Goal: Find contact information: Find contact information

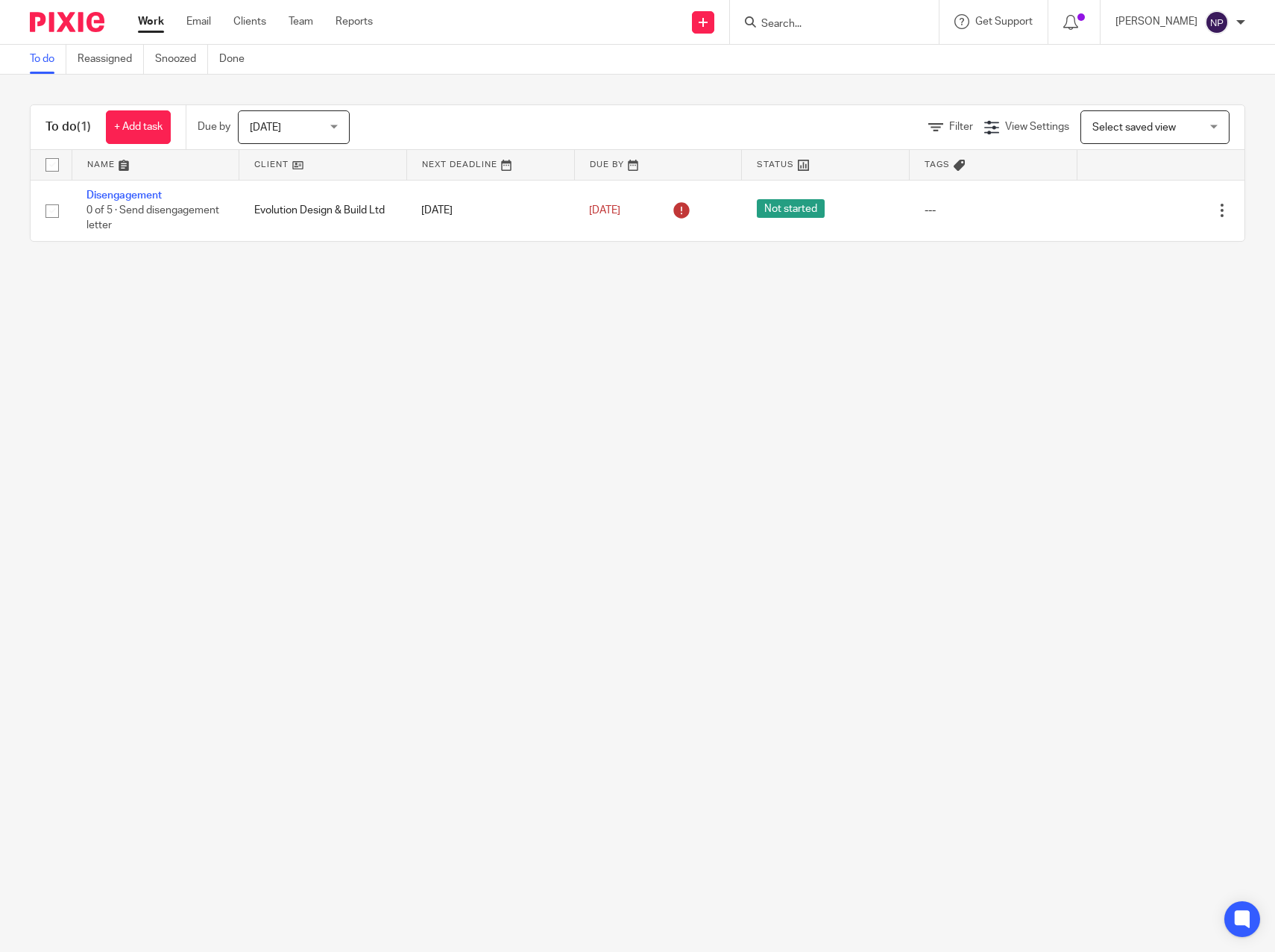
click at [860, 28] on input "Search" at bounding box center [827, 24] width 134 height 13
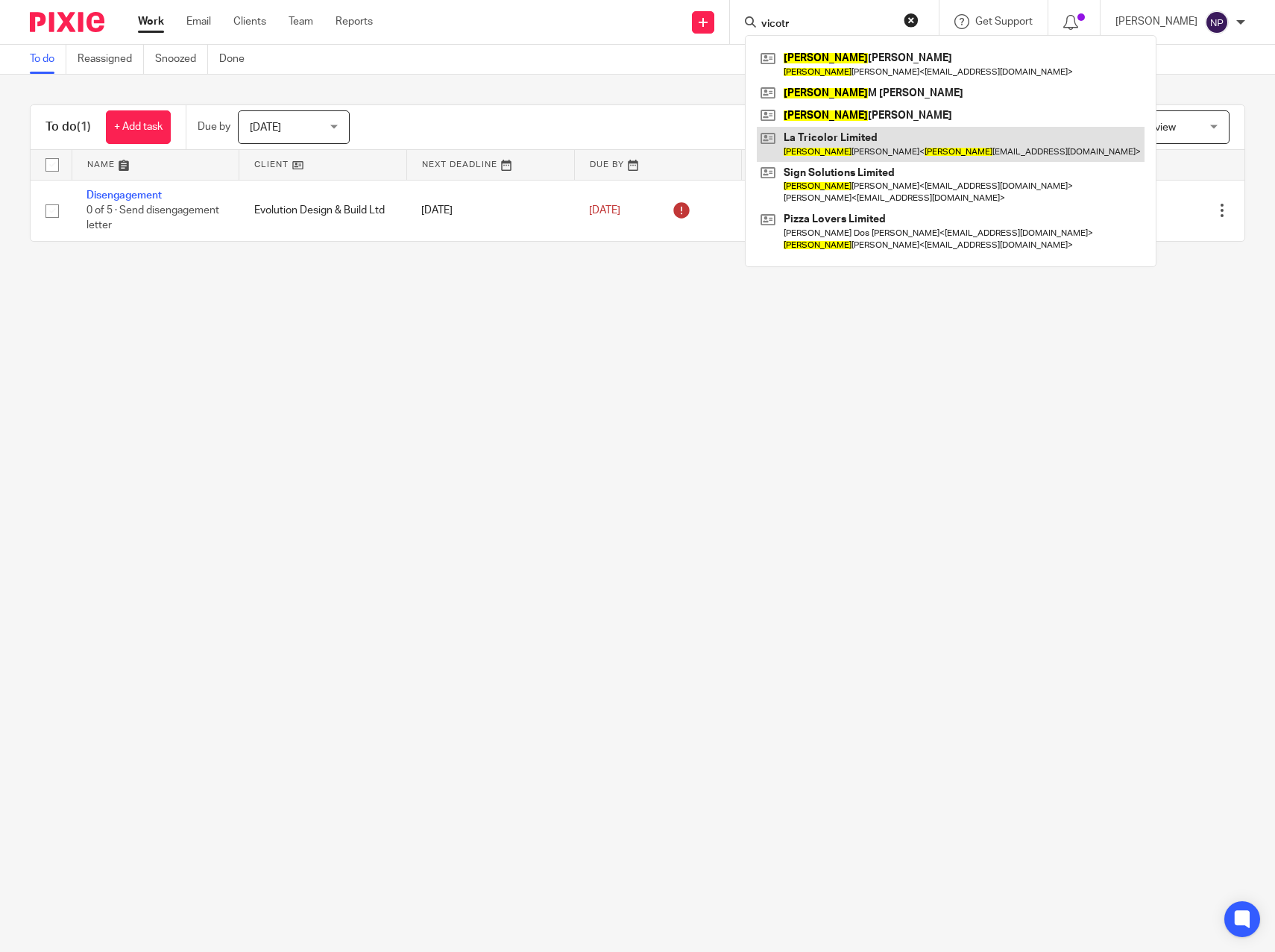
type input "vicotr"
click at [867, 150] on link at bounding box center [950, 143] width 387 height 34
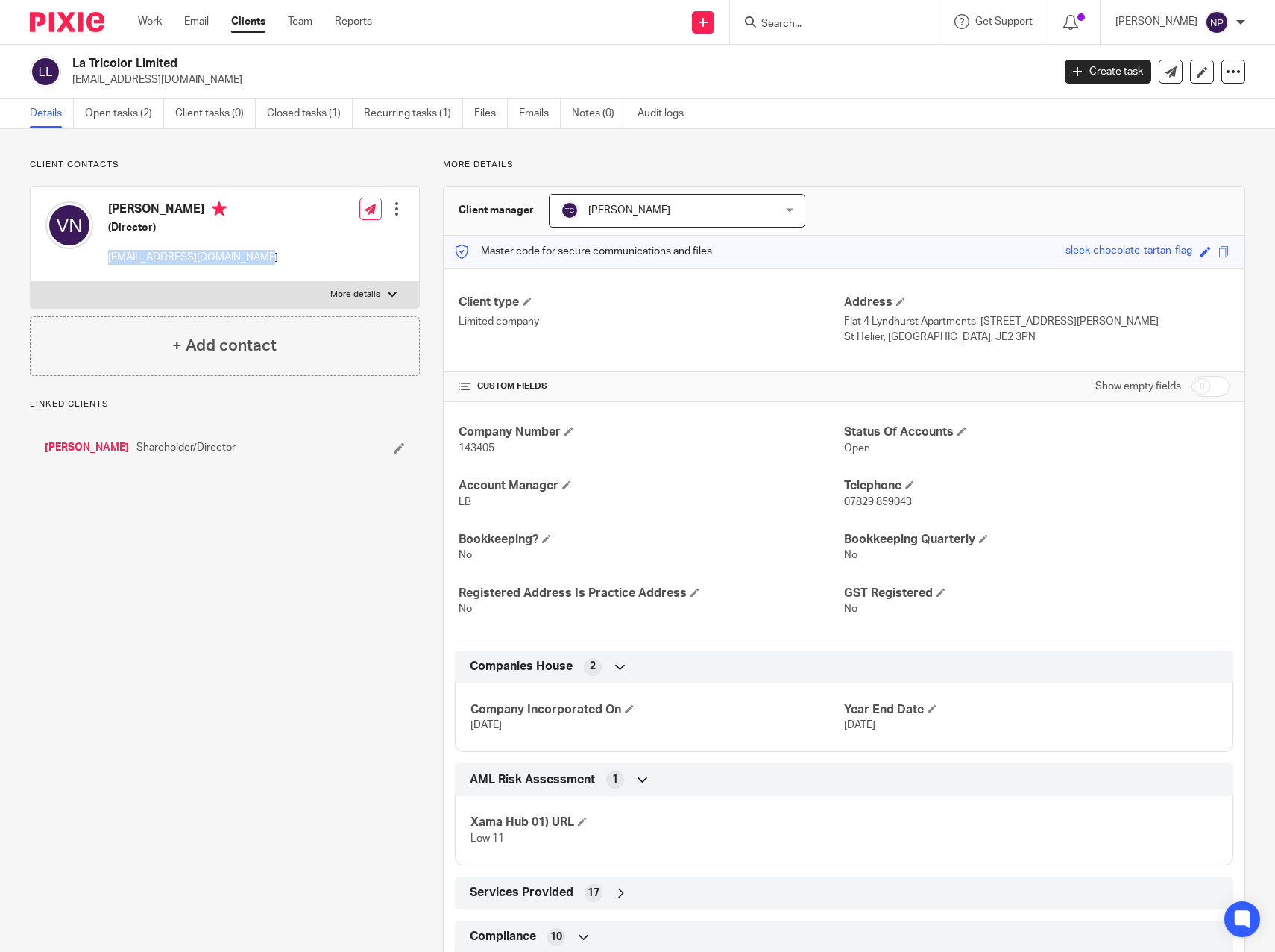
drag, startPoint x: 265, startPoint y: 256, endPoint x: 106, endPoint y: 271, distance: 159.7
click at [106, 271] on div "[PERSON_NAME] (Director) [EMAIL_ADDRESS][DOMAIN_NAME] Edit contact Create clien…" at bounding box center [225, 233] width 388 height 95
copy p "[EMAIL_ADDRESS][DOMAIN_NAME]"
click at [233, 672] on div "Client contacts [PERSON_NAME] (Director) [EMAIL_ADDRESS][DOMAIN_NAME] Edit cont…" at bounding box center [213, 704] width 413 height 1089
drag, startPoint x: 245, startPoint y: 766, endPoint x: 239, endPoint y: 774, distance: 10.0
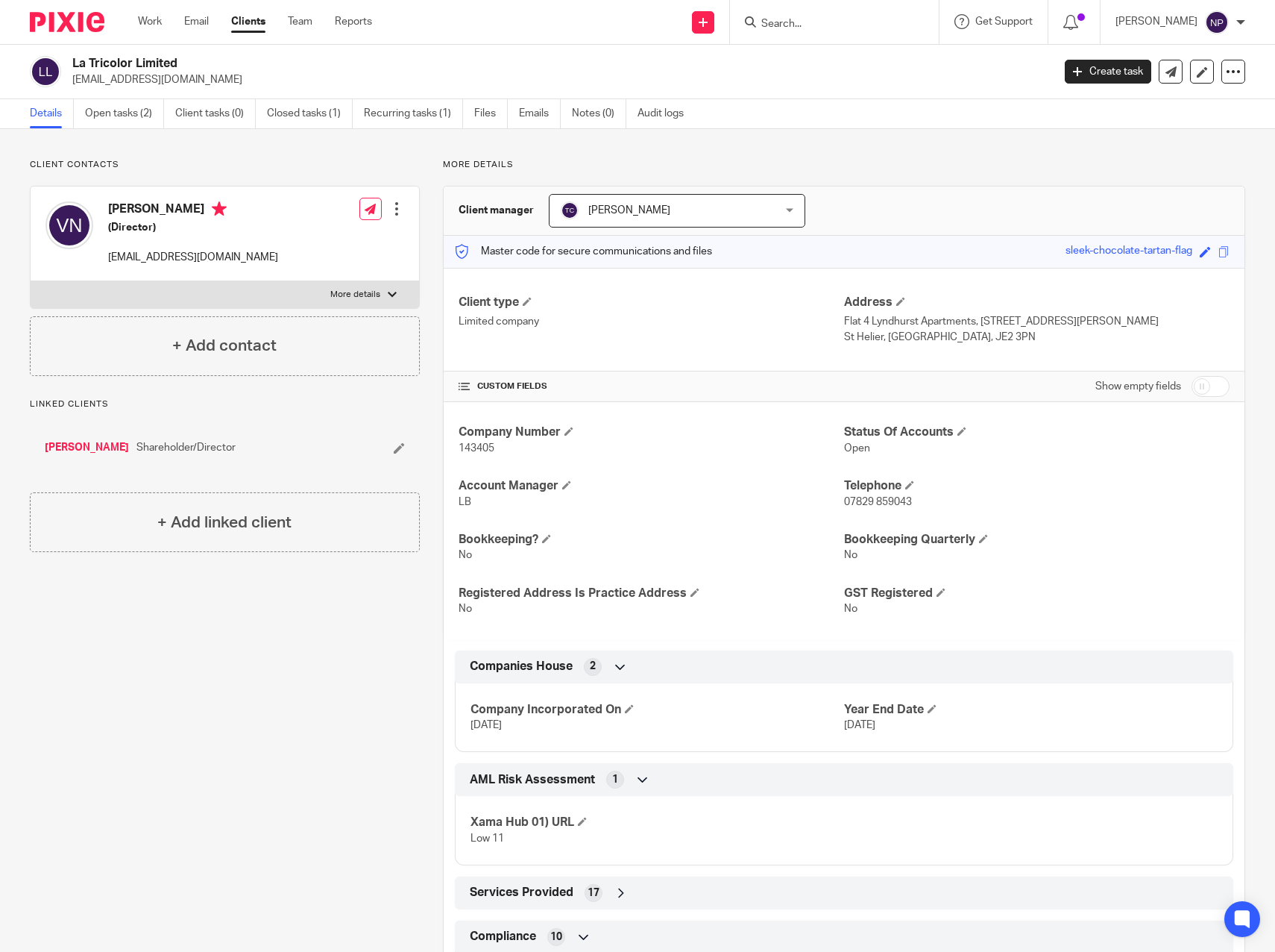
click at [245, 764] on div "Client contacts [PERSON_NAME] (Director) [EMAIL_ADDRESS][DOMAIN_NAME] Edit cont…" at bounding box center [213, 704] width 413 height 1089
click at [251, 743] on div "Client contacts [PERSON_NAME] (Director) [EMAIL_ADDRESS][DOMAIN_NAME] Edit cont…" at bounding box center [213, 704] width 413 height 1089
